Goal: Task Accomplishment & Management: Manage account settings

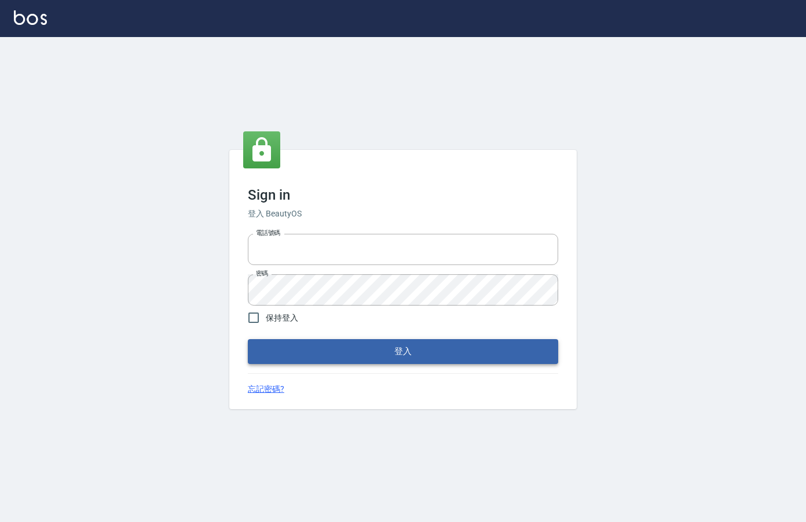
type input "0912850395"
click at [409, 342] on button "登入" at bounding box center [403, 351] width 310 height 24
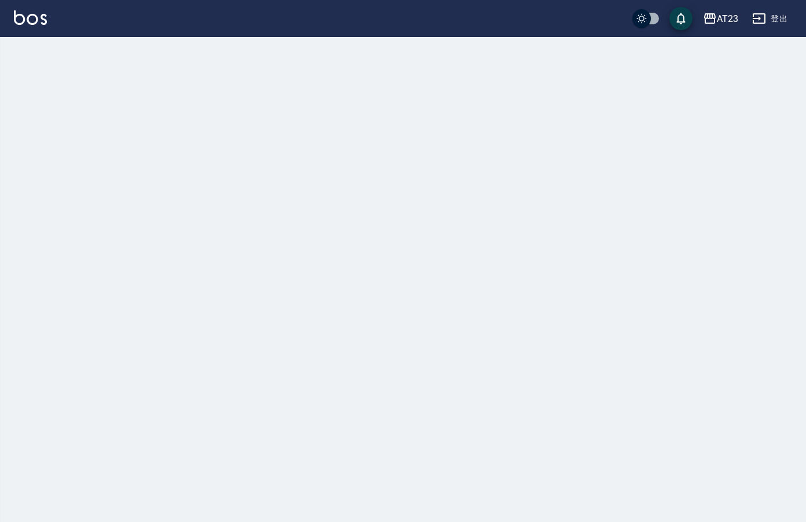
click at [723, 157] on div at bounding box center [403, 261] width 806 height 522
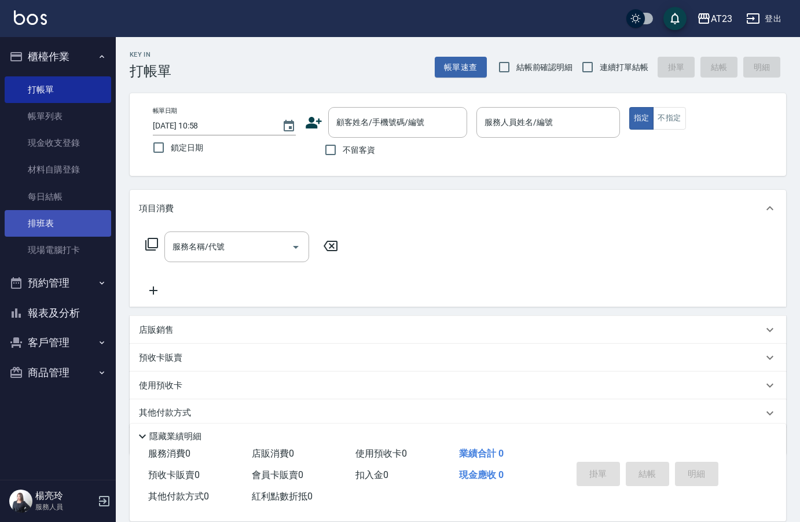
click at [60, 222] on link "排班表" at bounding box center [58, 223] width 107 height 27
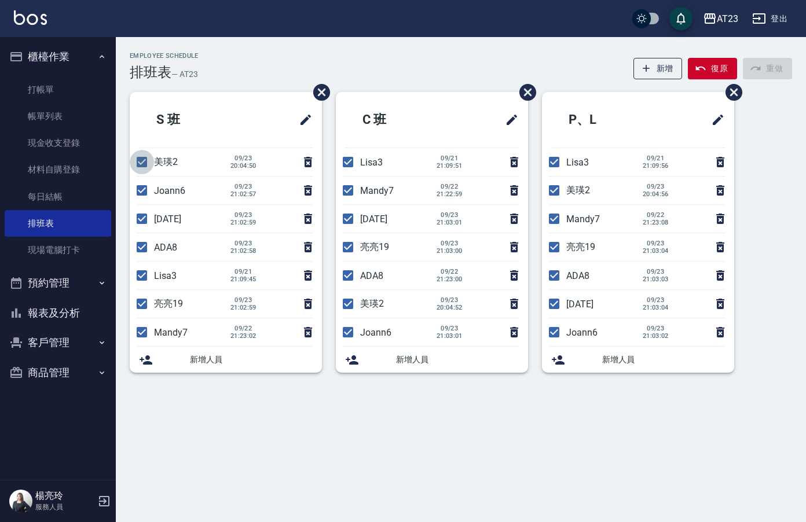
drag, startPoint x: 146, startPoint y: 159, endPoint x: 133, endPoint y: 191, distance: 34.7
click at [144, 163] on input "checkbox" at bounding box center [142, 162] width 24 height 24
checkbox input "false"
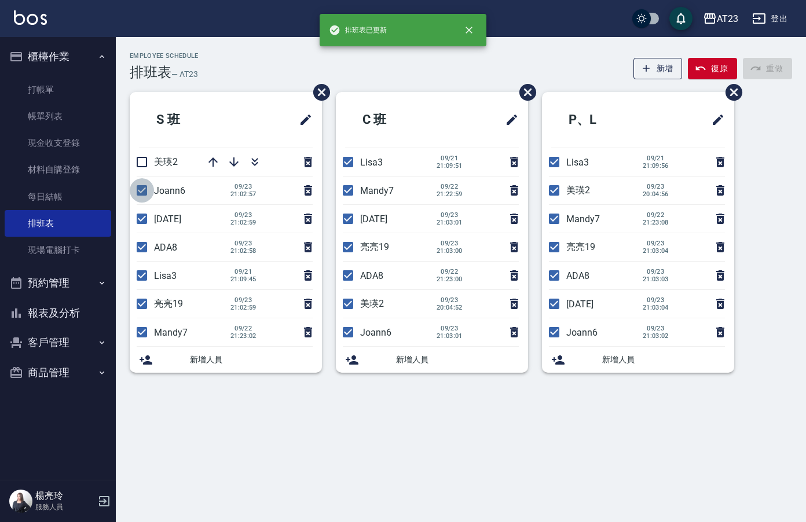
click at [133, 191] on input "checkbox" at bounding box center [142, 190] width 24 height 24
click at [136, 189] on input "checkbox" at bounding box center [142, 190] width 24 height 24
checkbox input "true"
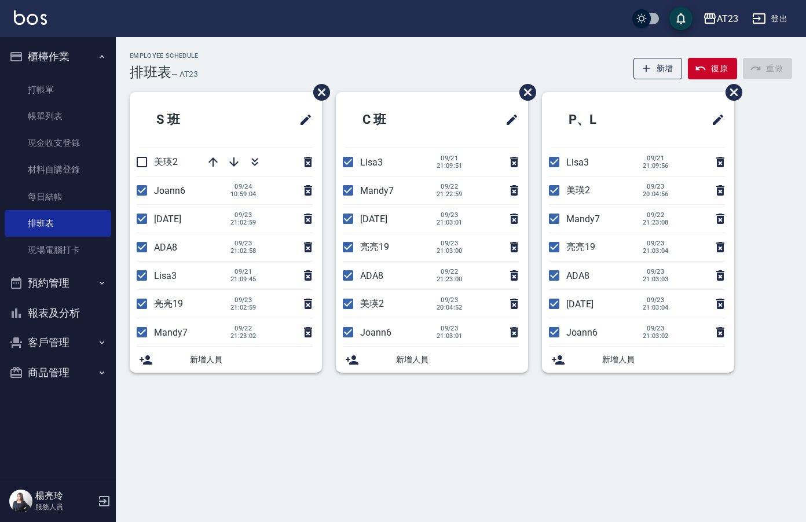
drag, startPoint x: 144, startPoint y: 220, endPoint x: 141, endPoint y: 229, distance: 9.9
click at [144, 220] on input "checkbox" at bounding box center [142, 219] width 24 height 24
checkbox input "false"
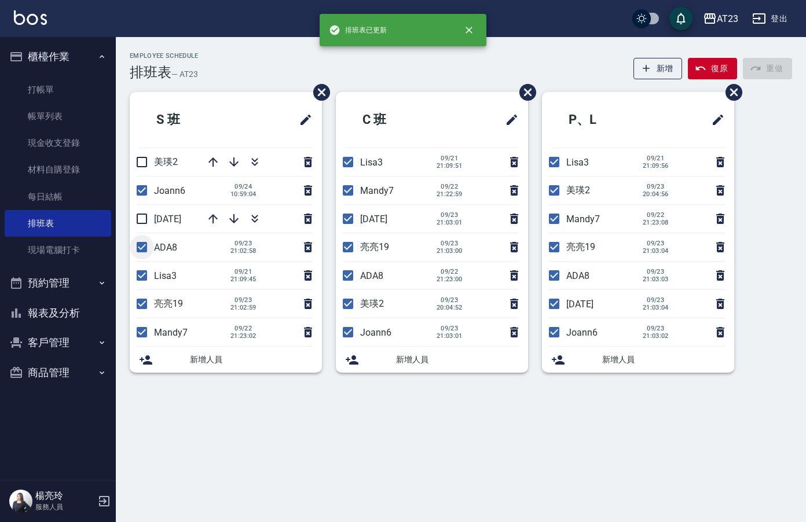
click at [145, 241] on input "checkbox" at bounding box center [142, 247] width 24 height 24
checkbox input "false"
click at [138, 267] on input "checkbox" at bounding box center [142, 275] width 24 height 24
checkbox input "false"
drag, startPoint x: 143, startPoint y: 306, endPoint x: 135, endPoint y: 322, distance: 18.1
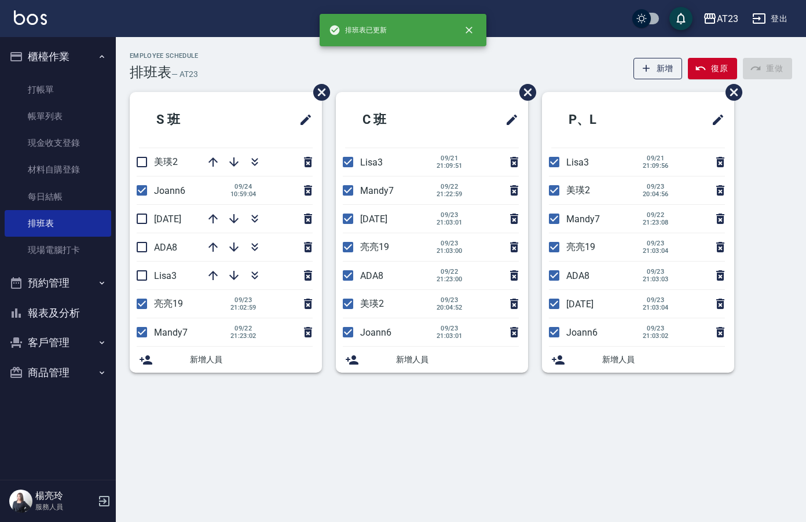
click at [142, 309] on input "checkbox" at bounding box center [142, 304] width 24 height 24
checkbox input "false"
click at [141, 329] on input "checkbox" at bounding box center [142, 332] width 24 height 24
checkbox input "false"
click at [256, 160] on icon "button" at bounding box center [254, 160] width 6 height 4
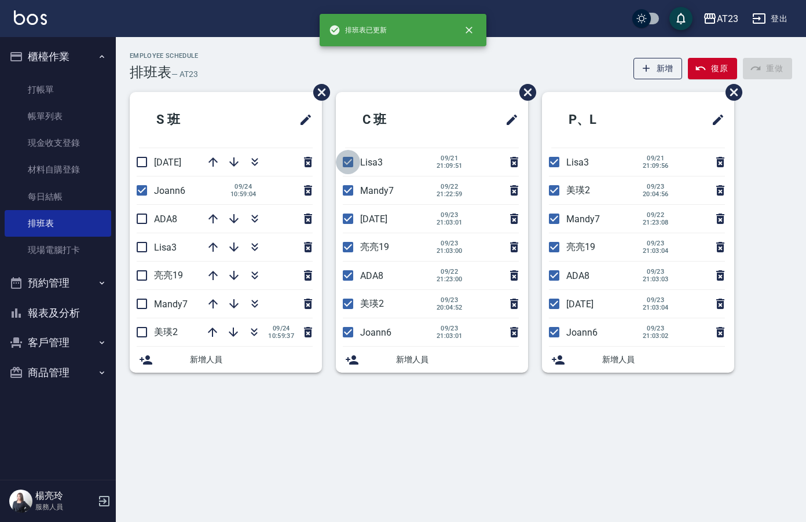
click at [353, 164] on input "checkbox" at bounding box center [348, 162] width 24 height 24
checkbox input "false"
click at [348, 191] on input "checkbox" at bounding box center [348, 190] width 24 height 24
checkbox input "false"
click at [347, 216] on input "checkbox" at bounding box center [348, 219] width 24 height 24
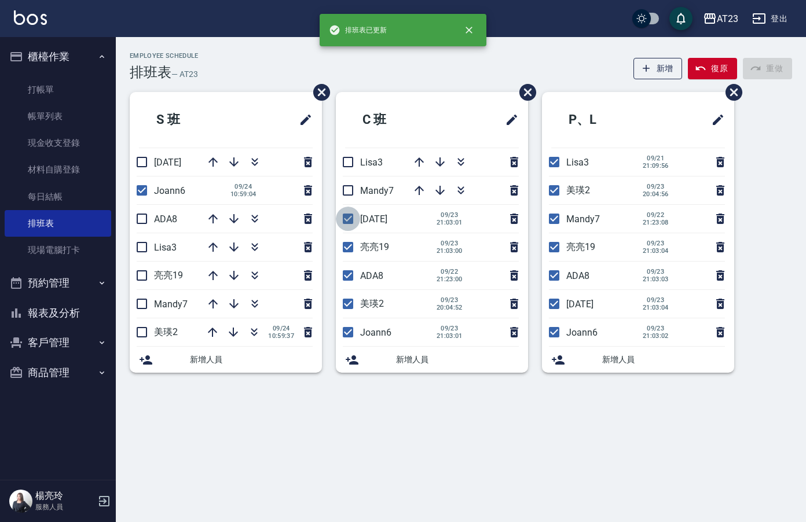
checkbox input "false"
click at [351, 247] on input "checkbox" at bounding box center [348, 247] width 24 height 24
checkbox input "false"
click at [351, 278] on input "checkbox" at bounding box center [348, 275] width 24 height 24
checkbox input "false"
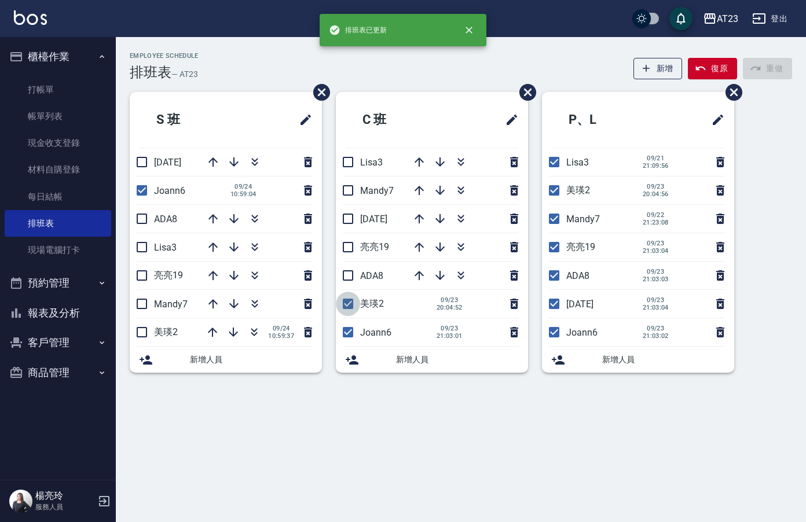
drag, startPoint x: 346, startPoint y: 307, endPoint x: 356, endPoint y: 305, distance: 10.7
click at [350, 309] on input "checkbox" at bounding box center [348, 304] width 24 height 24
checkbox input "false"
click at [558, 164] on input "checkbox" at bounding box center [554, 162] width 24 height 24
checkbox input "false"
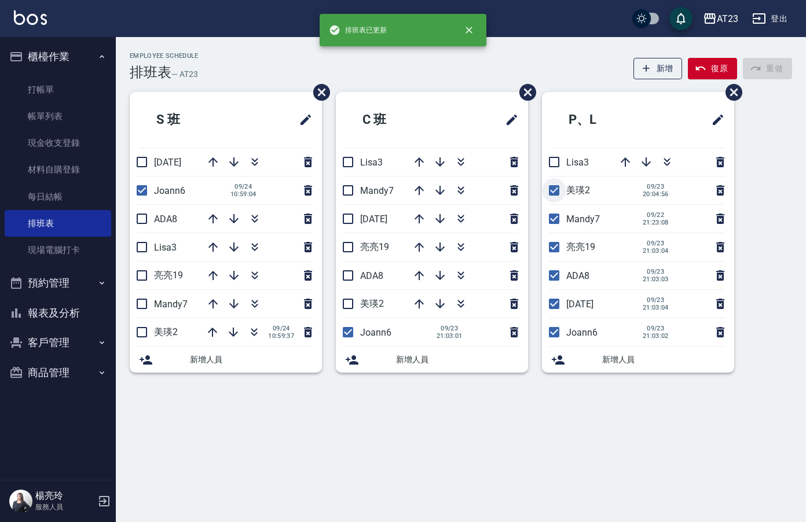
click at [556, 195] on input "checkbox" at bounding box center [554, 190] width 24 height 24
checkbox input "false"
click at [553, 219] on input "checkbox" at bounding box center [554, 219] width 24 height 24
checkbox input "false"
click at [553, 239] on input "checkbox" at bounding box center [554, 247] width 24 height 24
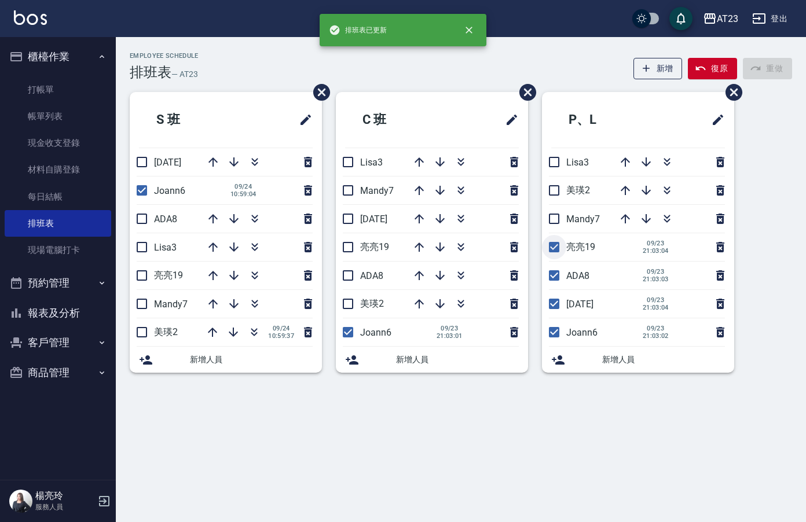
checkbox input "false"
click at [555, 275] on input "checkbox" at bounding box center [554, 275] width 24 height 24
checkbox input "false"
click at [558, 307] on input "checkbox" at bounding box center [554, 304] width 24 height 24
checkbox input "false"
